Goal: Task Accomplishment & Management: Manage account settings

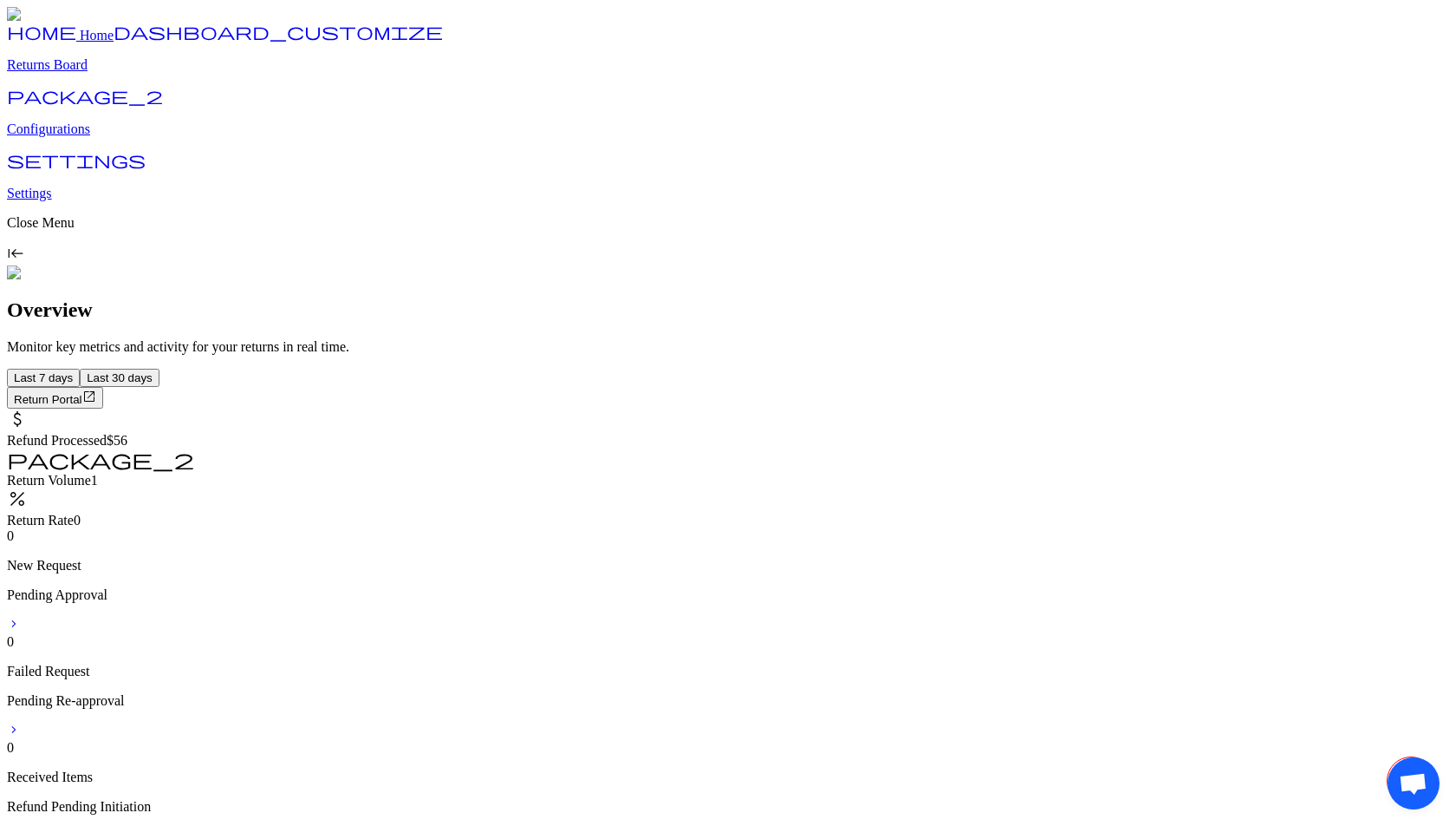
click at [86, 137] on p "Configurations" at bounding box center [728, 129] width 1443 height 15
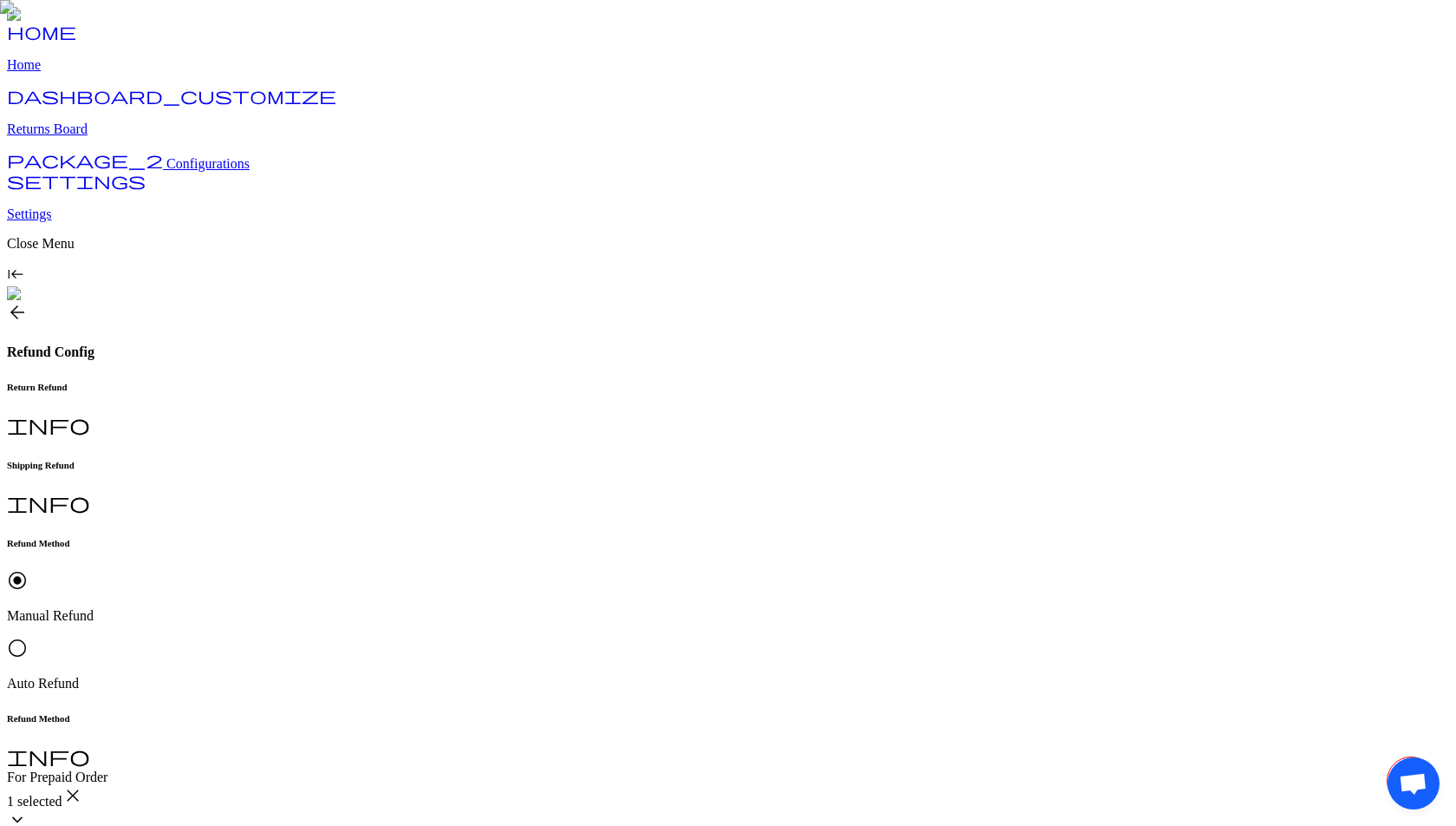
click at [445, 675] on p "Auto Refund" at bounding box center [728, 683] width 1443 height 15
click at [28, 302] on span "arrow_back" at bounding box center [17, 313] width 21 height 21
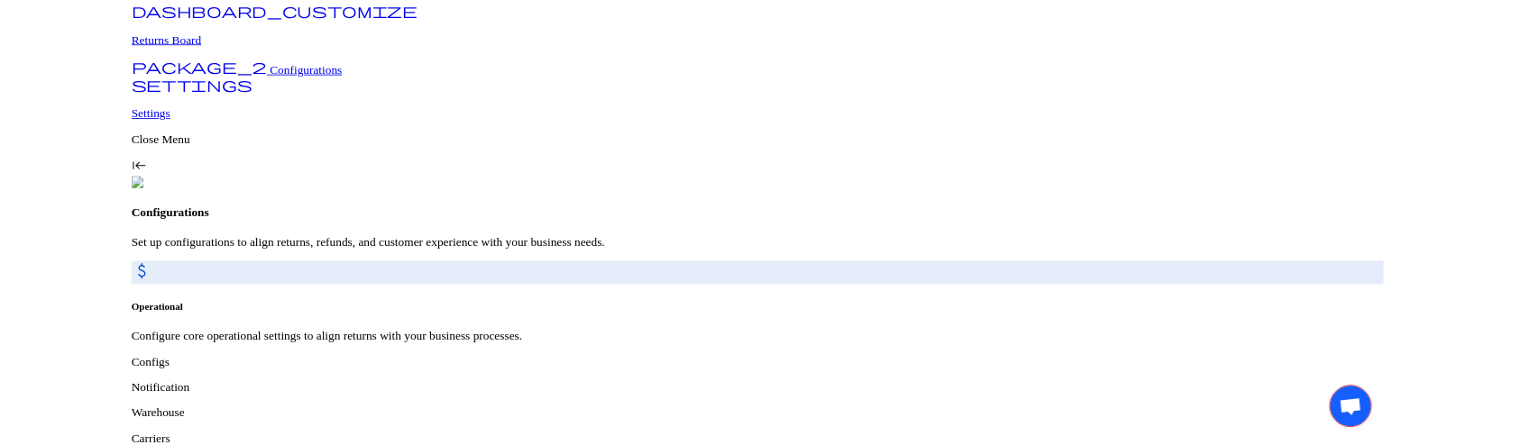
scroll to position [109, 0]
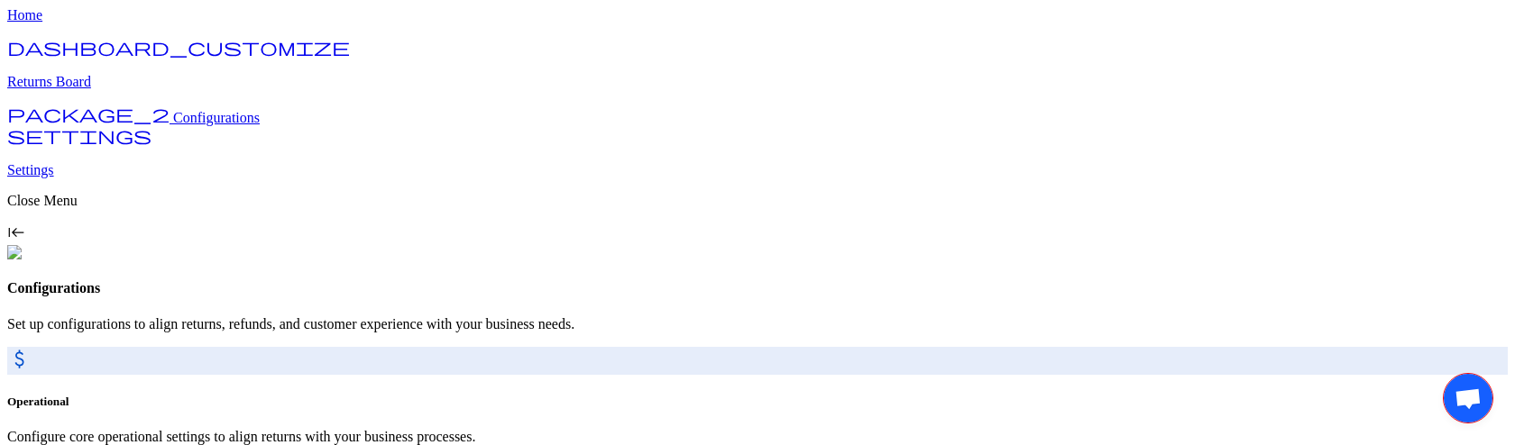
scroll to position [197, 0]
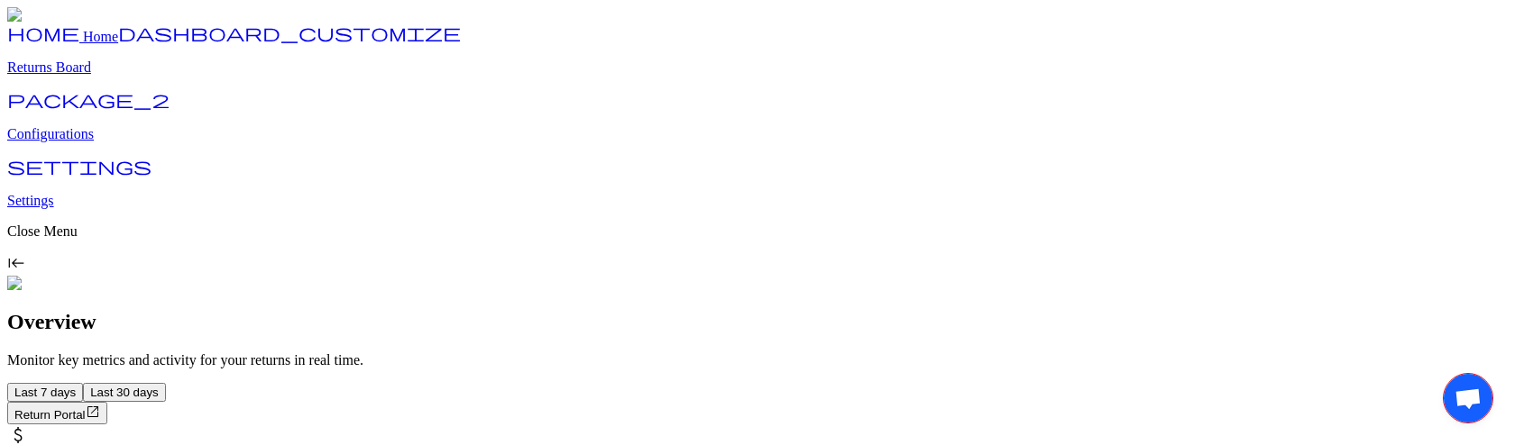
click at [78, 142] on p "Configurations" at bounding box center [757, 134] width 1501 height 16
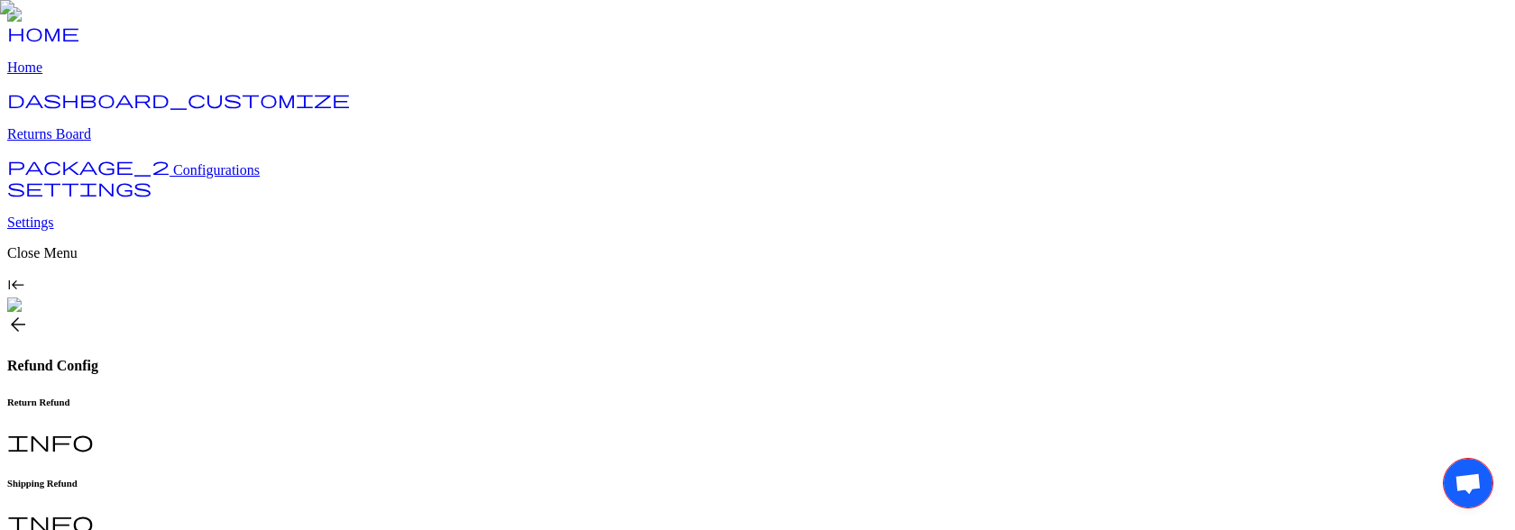
click at [308, 397] on h6 "Return Refund" at bounding box center [757, 402] width 1501 height 11
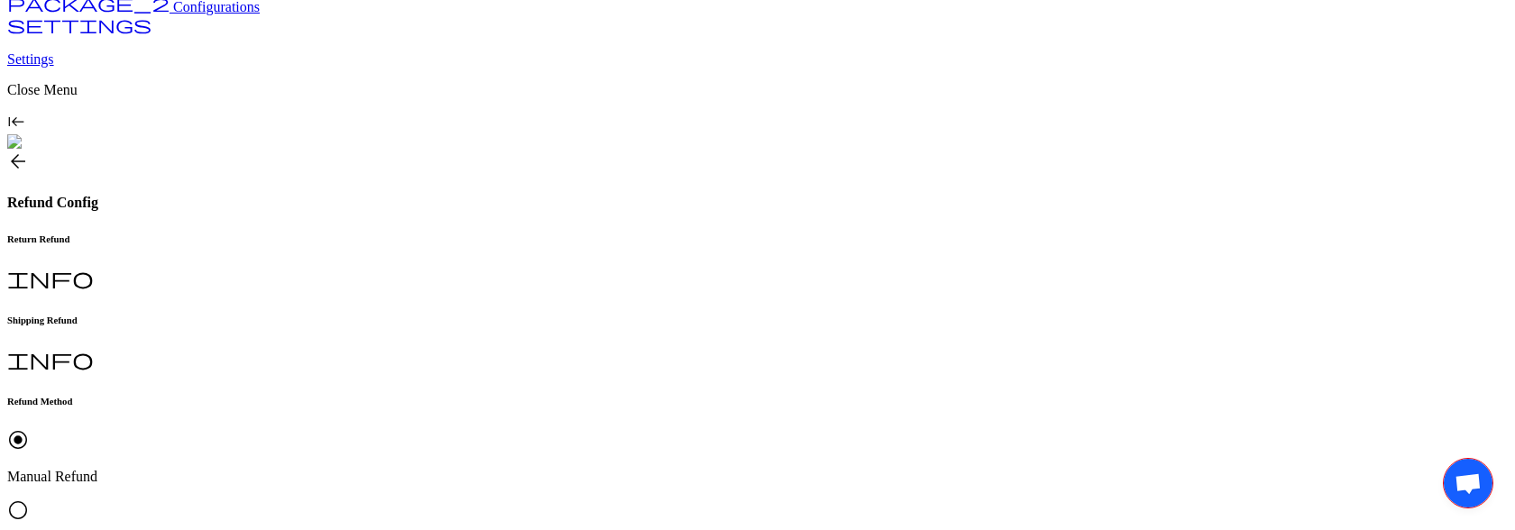
scroll to position [116, 0]
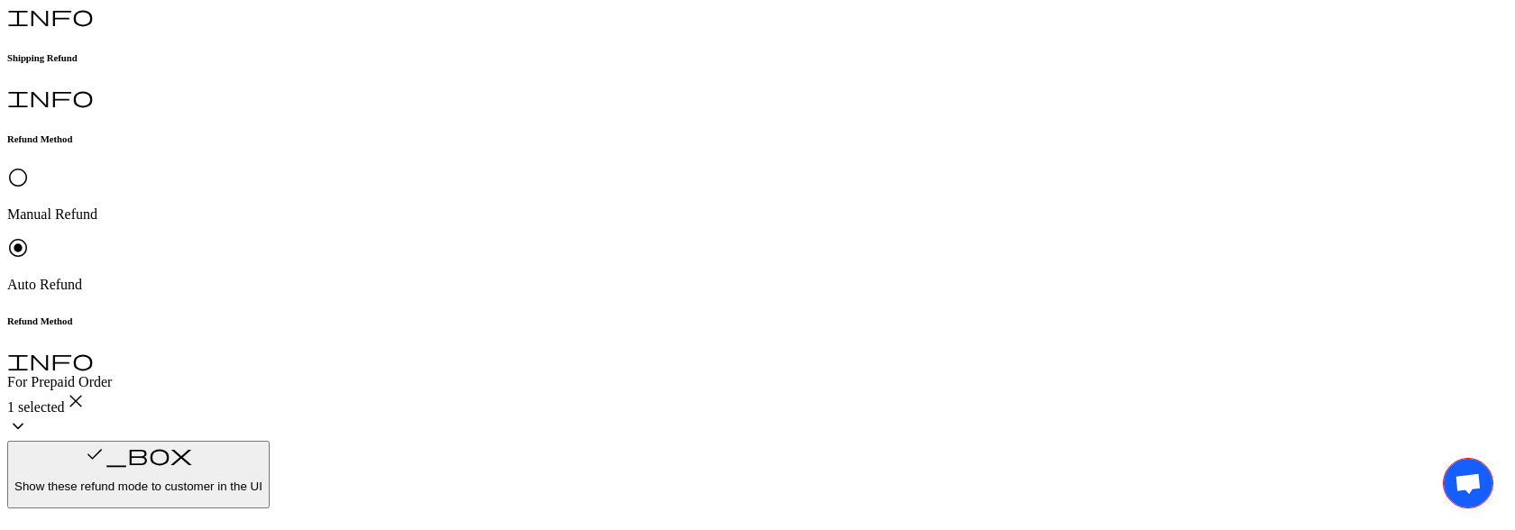
scroll to position [0, 0]
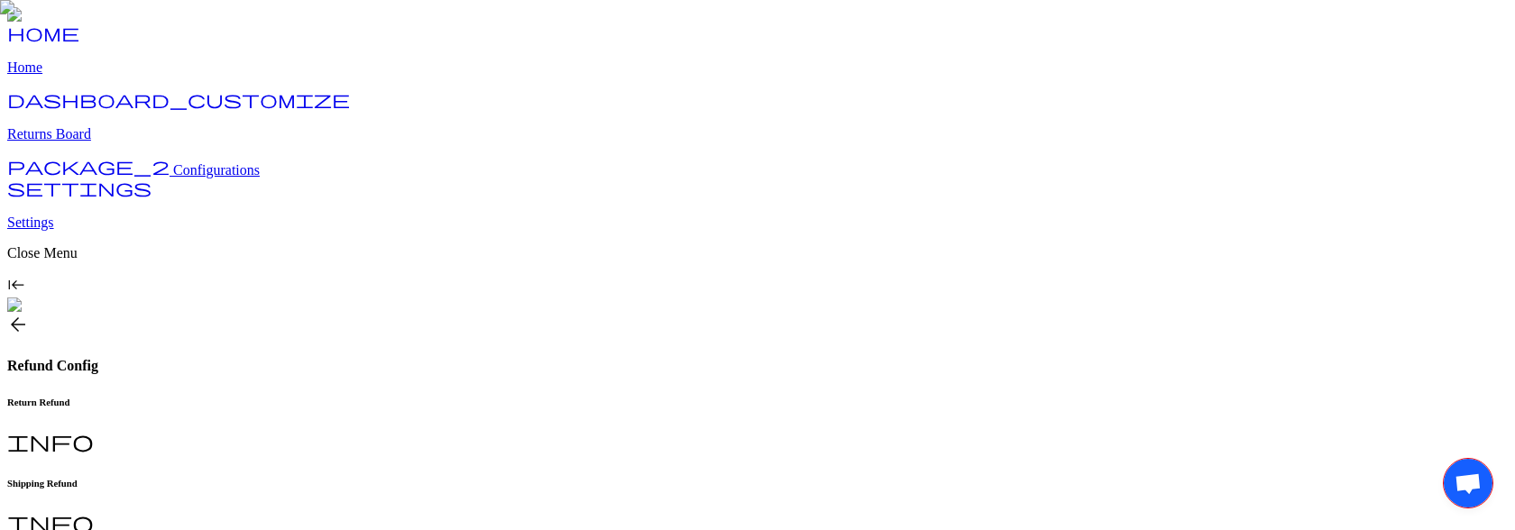
click at [29, 314] on span "arrow_back" at bounding box center [18, 325] width 22 height 22
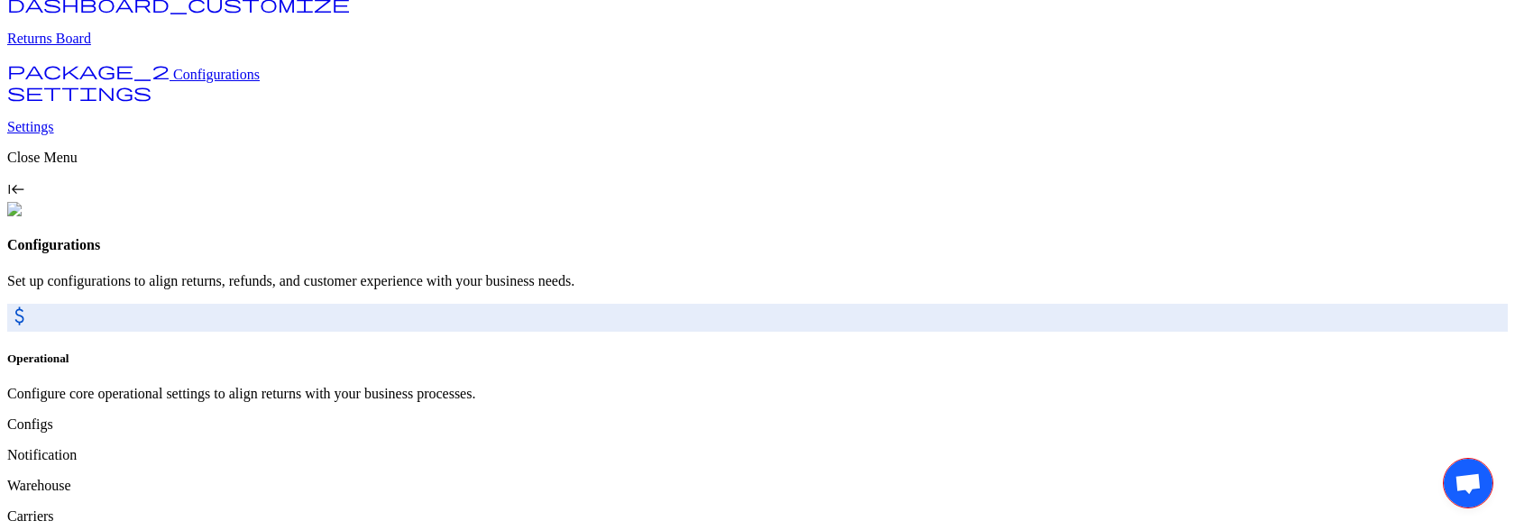
scroll to position [114, 0]
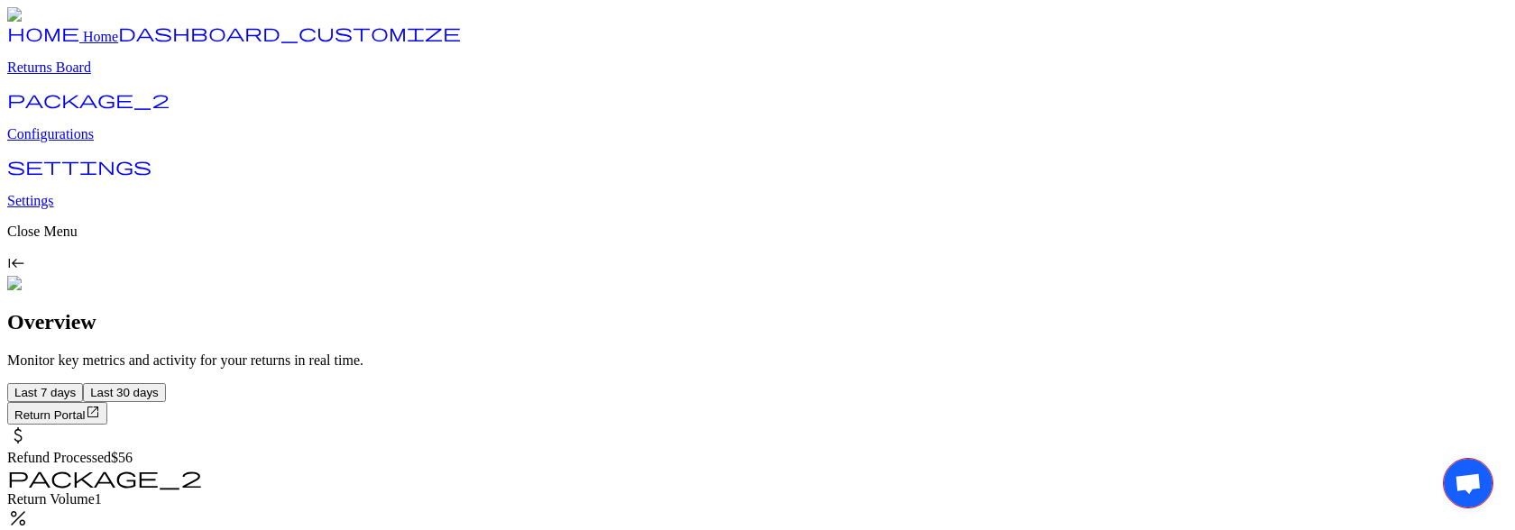
click at [106, 142] on p "Configurations" at bounding box center [757, 134] width 1501 height 16
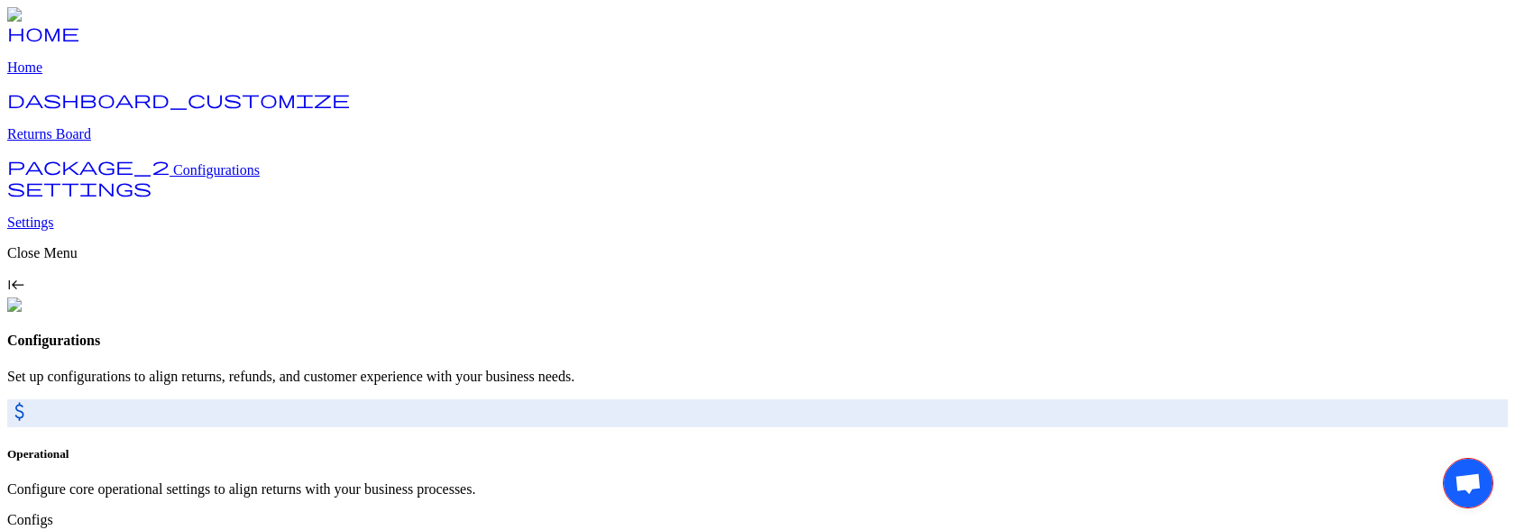
scroll to position [114, 0]
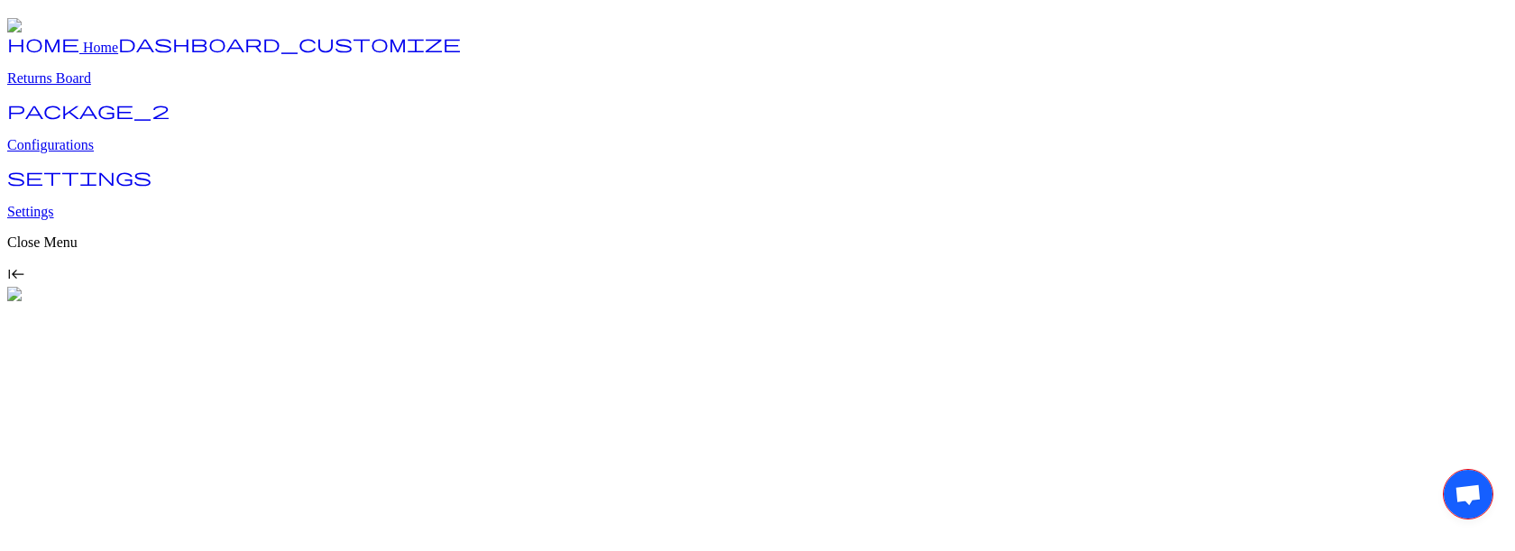
scroll to position [2, 0]
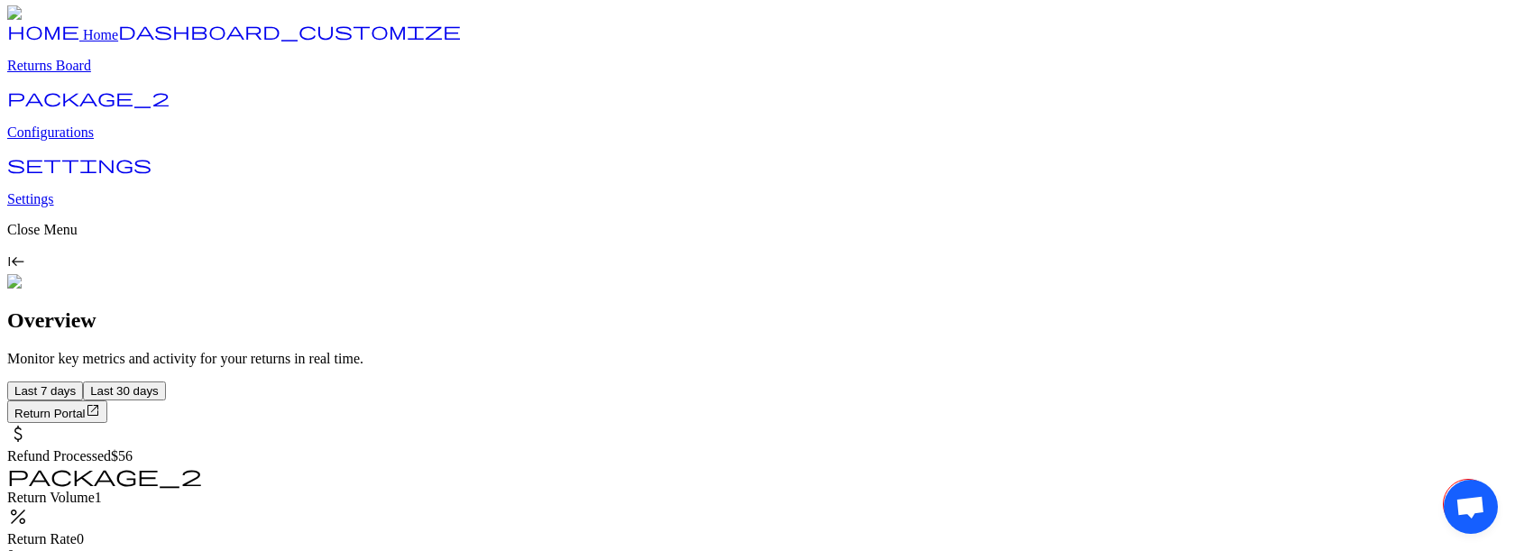
click at [117, 141] on p "Configurations" at bounding box center [757, 132] width 1501 height 16
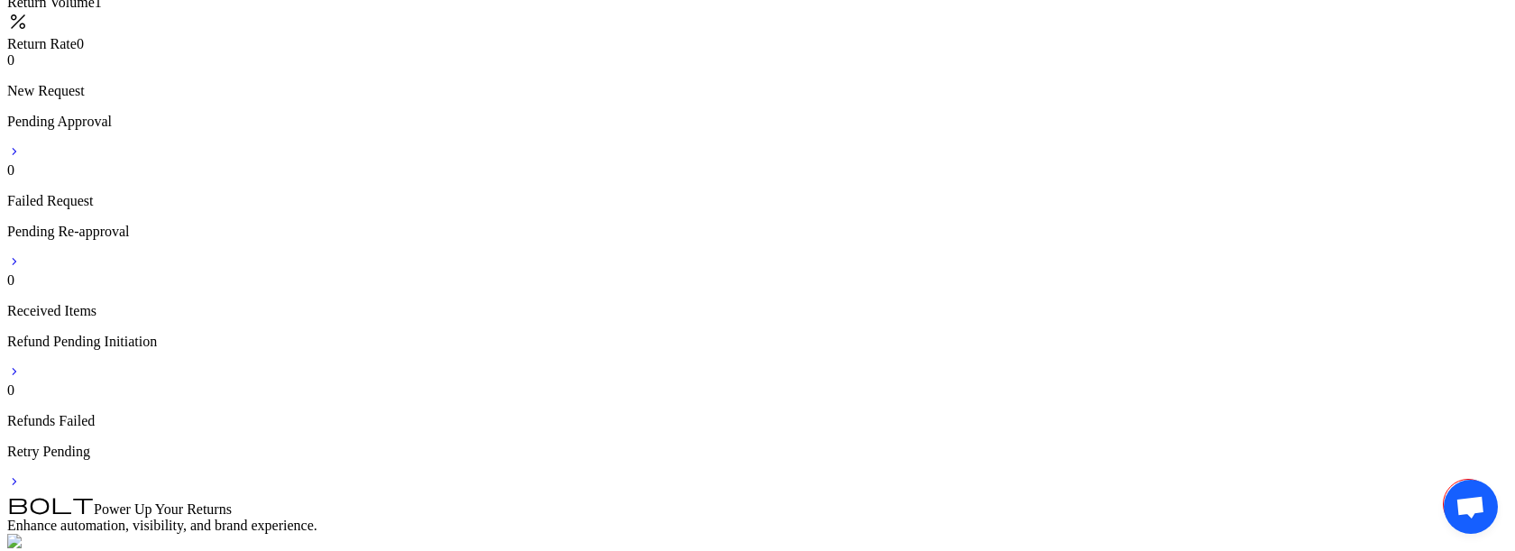
scroll to position [0, 0]
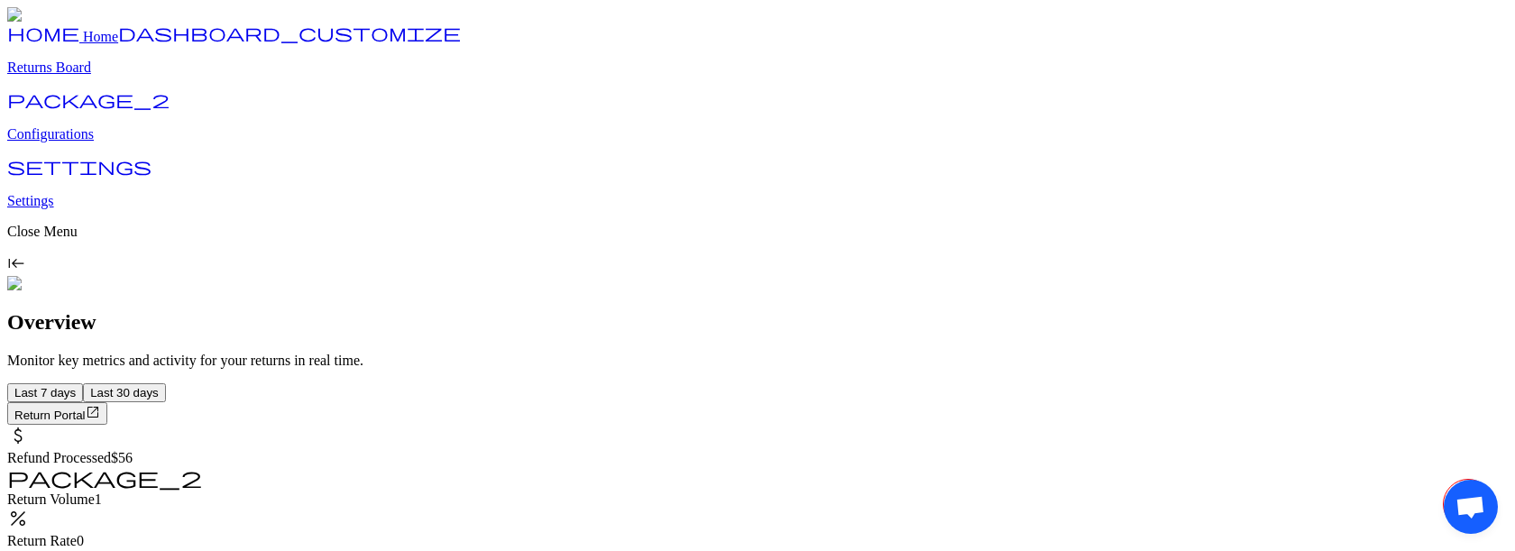
click at [102, 142] on p "Configurations" at bounding box center [757, 134] width 1501 height 16
click at [113, 142] on p "Configurations" at bounding box center [757, 134] width 1501 height 16
click at [124, 142] on p "Configurations" at bounding box center [757, 134] width 1501 height 16
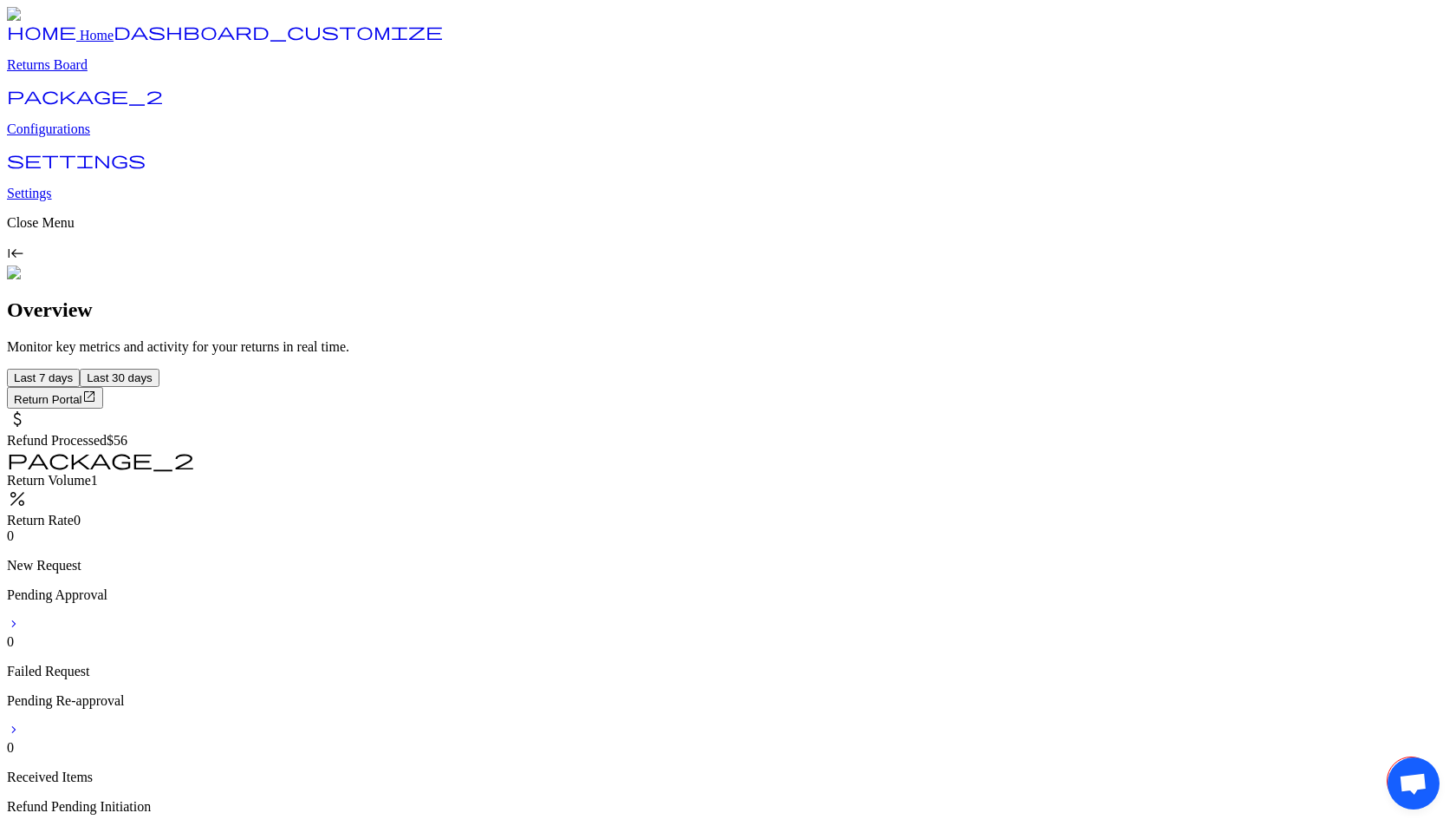
click at [103, 137] on p "Configurations" at bounding box center [728, 129] width 1443 height 15
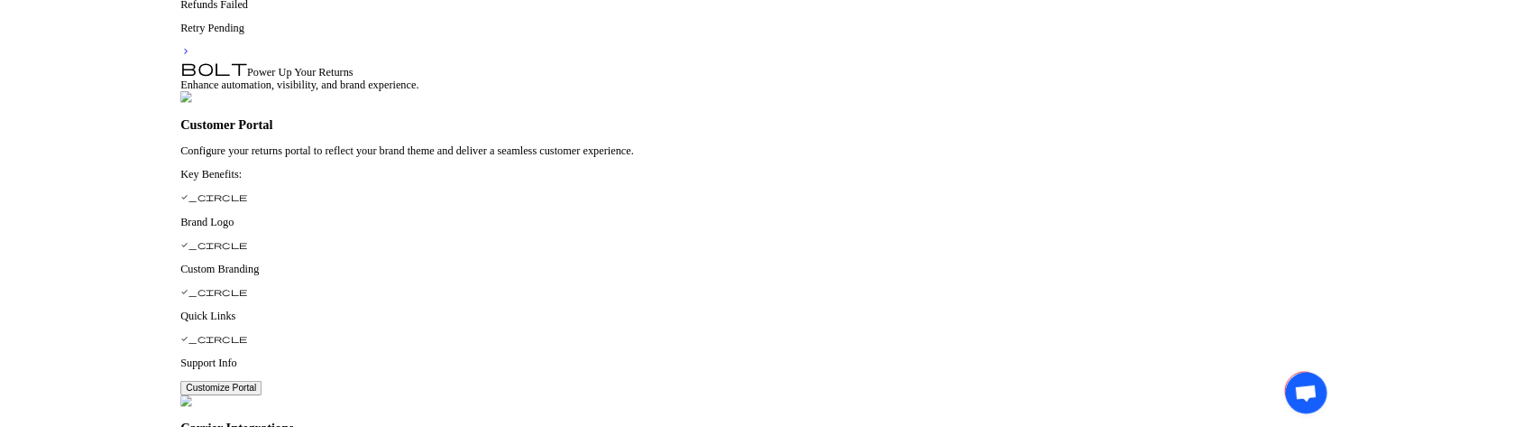
scroll to position [993, 0]
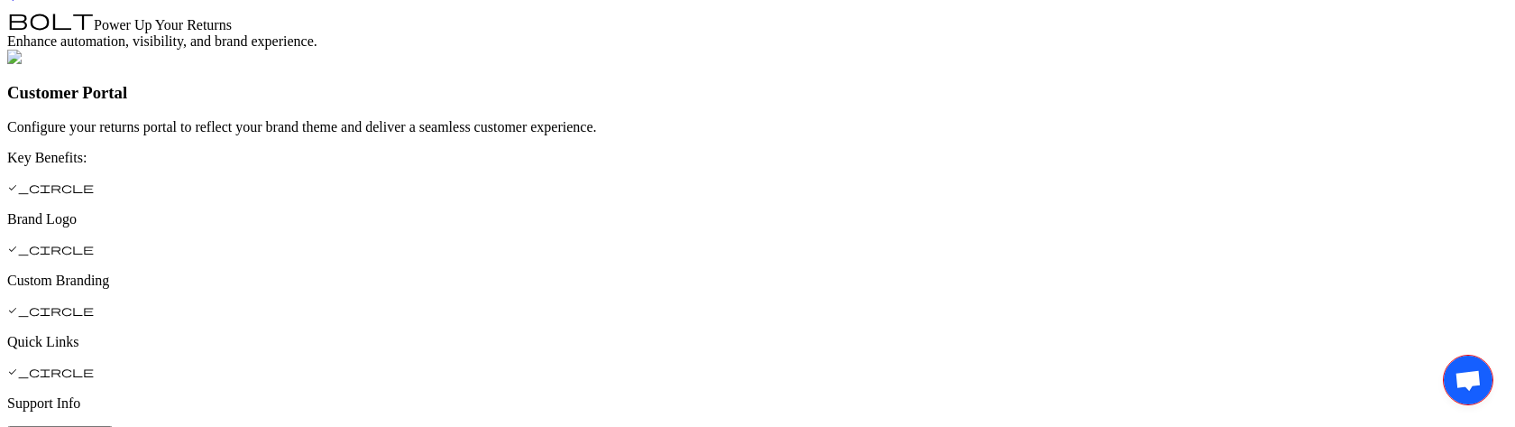
scroll to position [1121, 0]
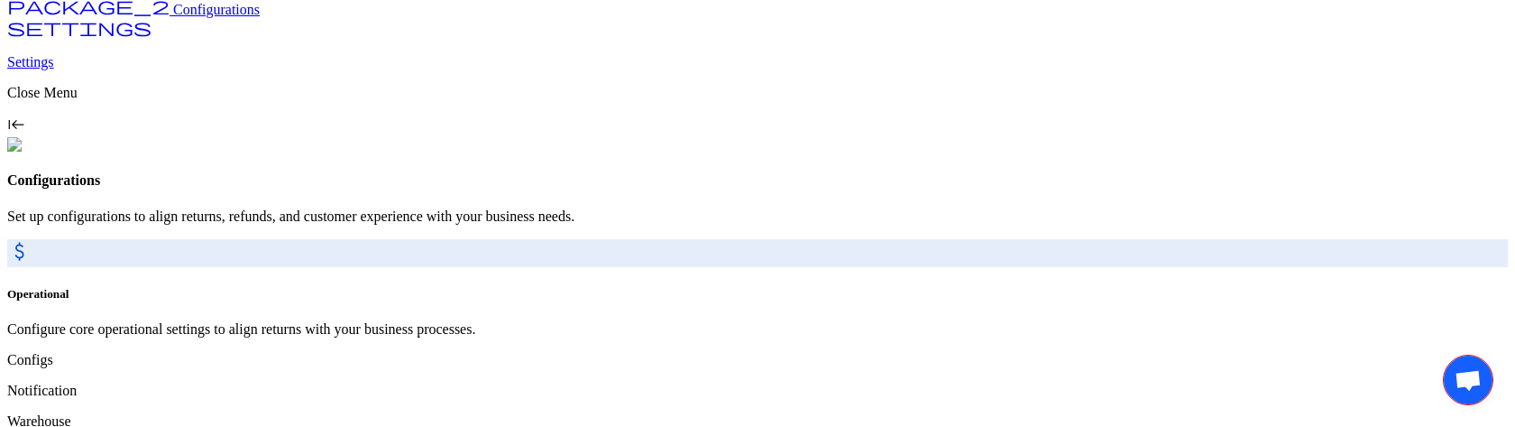
scroll to position [216, 0]
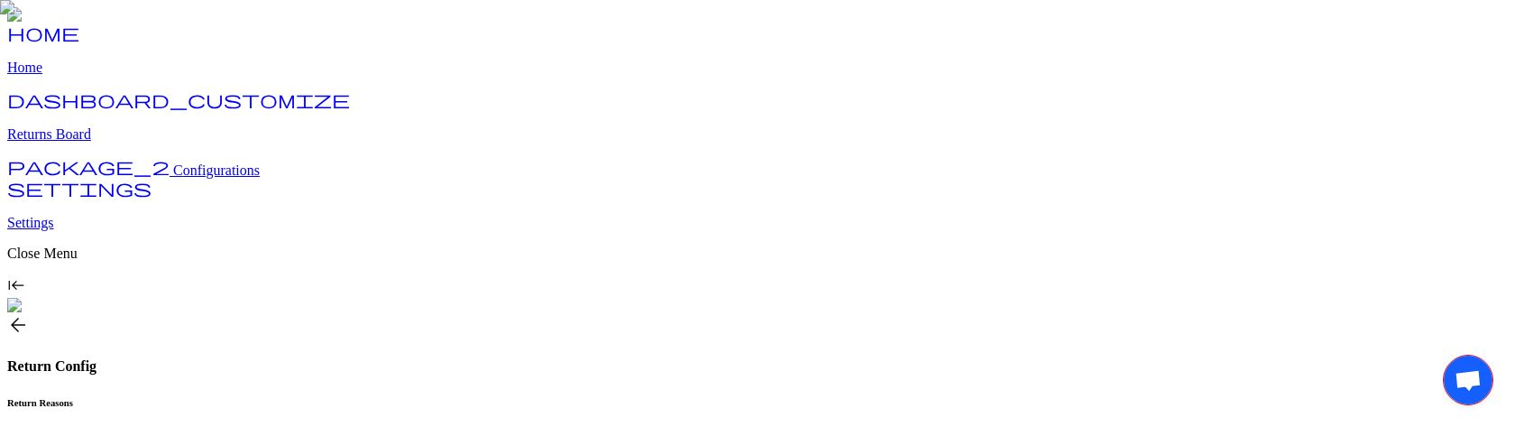
type input "**********"
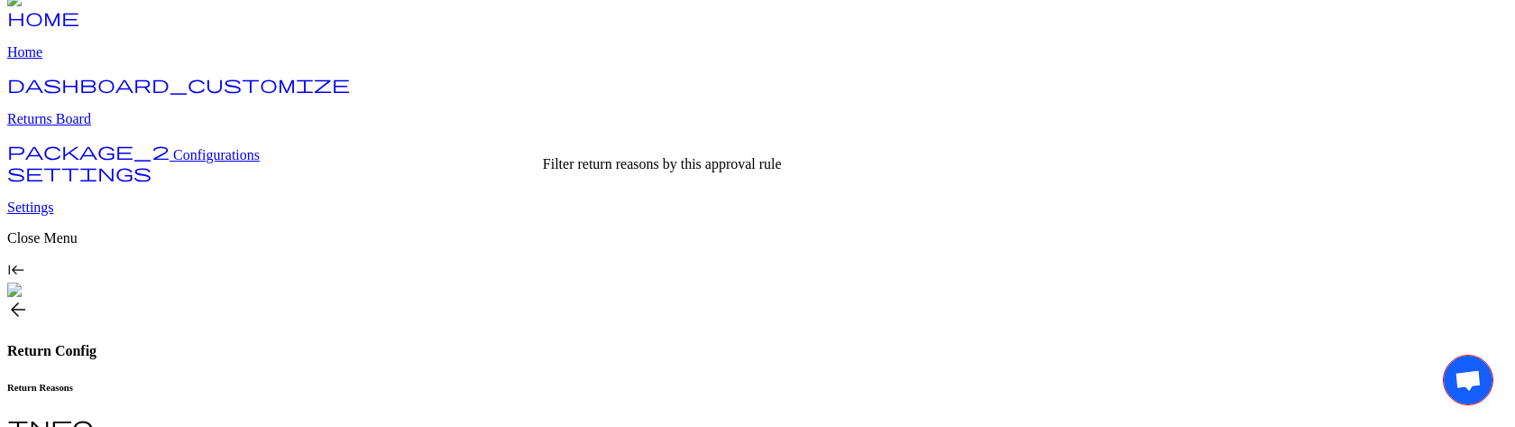
scroll to position [64, 0]
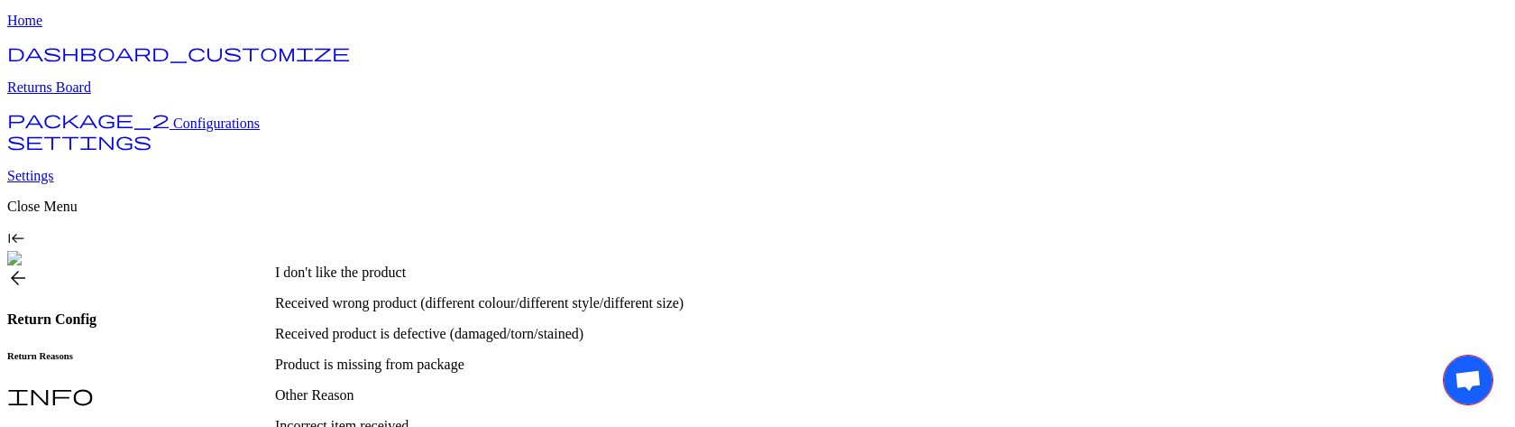
scroll to position [36, 0]
